Goal: Navigation & Orientation: Find specific page/section

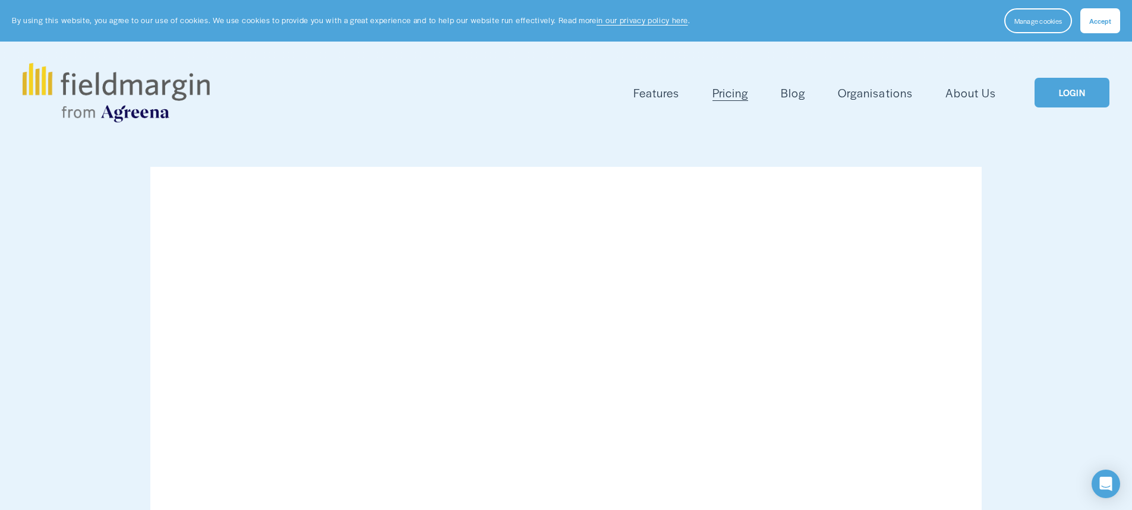
click at [1103, 23] on span "Accept" at bounding box center [1100, 21] width 22 height 10
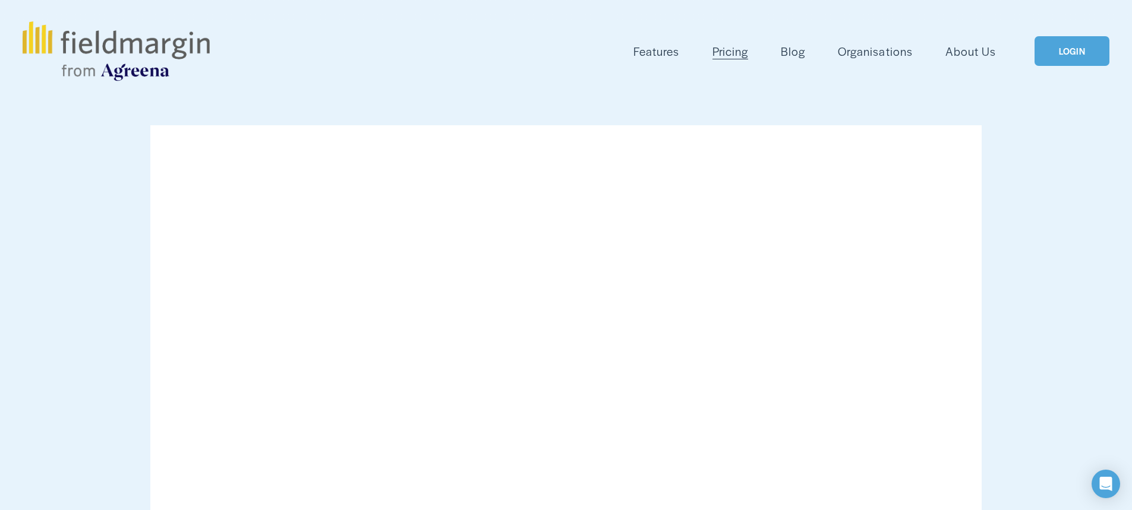
click at [1078, 53] on link "LOGIN" at bounding box center [1071, 51] width 75 height 30
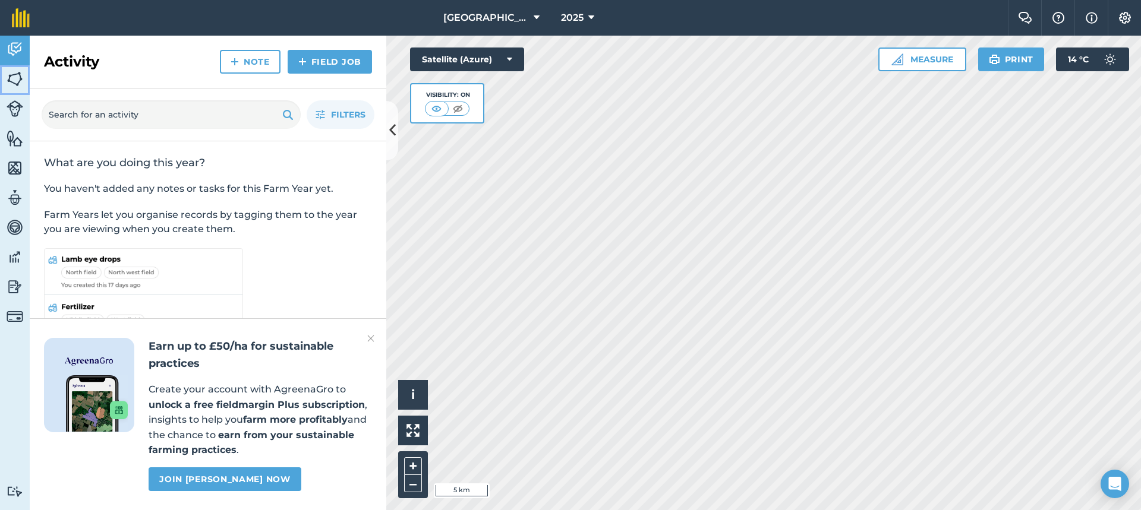
click at [8, 82] on img at bounding box center [15, 79] width 17 height 18
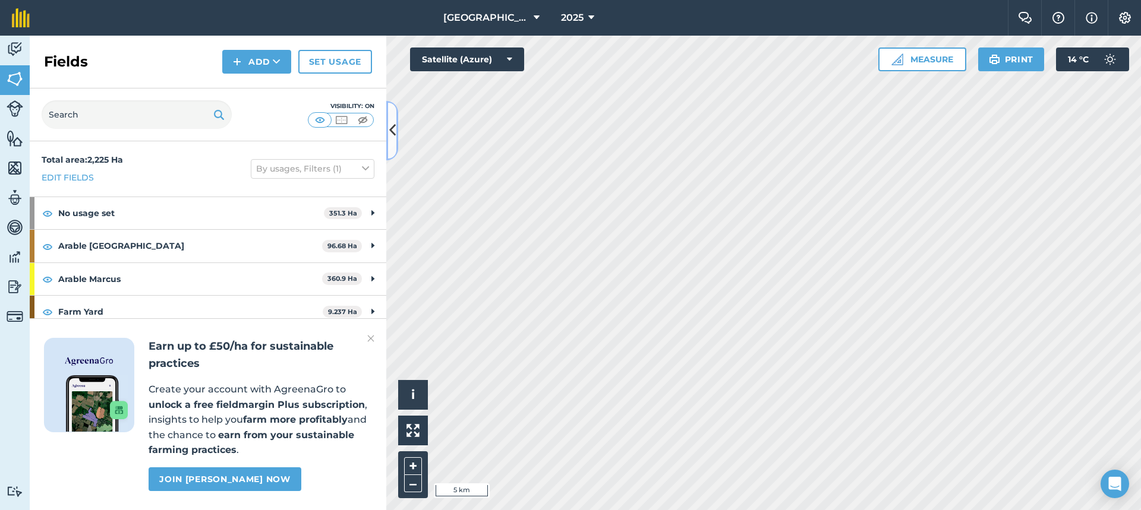
click at [392, 124] on icon at bounding box center [392, 130] width 7 height 21
